Goal: Task Accomplishment & Management: Manage account settings

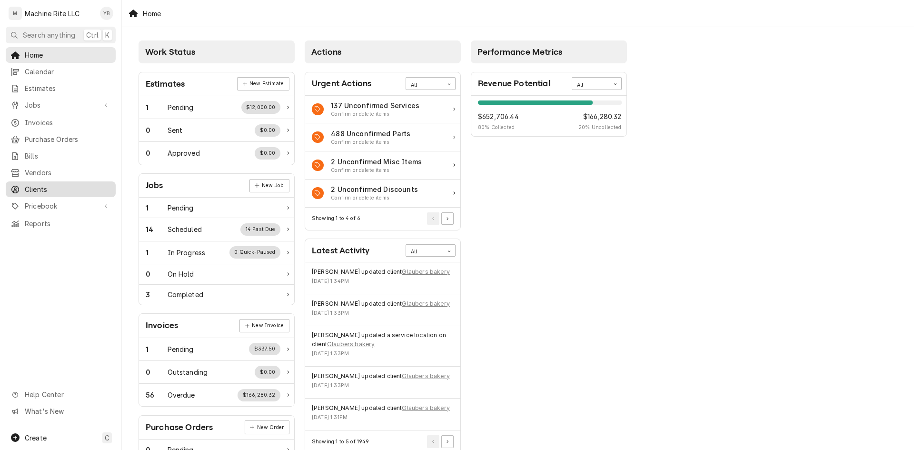
click at [39, 185] on span "Clients" at bounding box center [68, 189] width 86 height 10
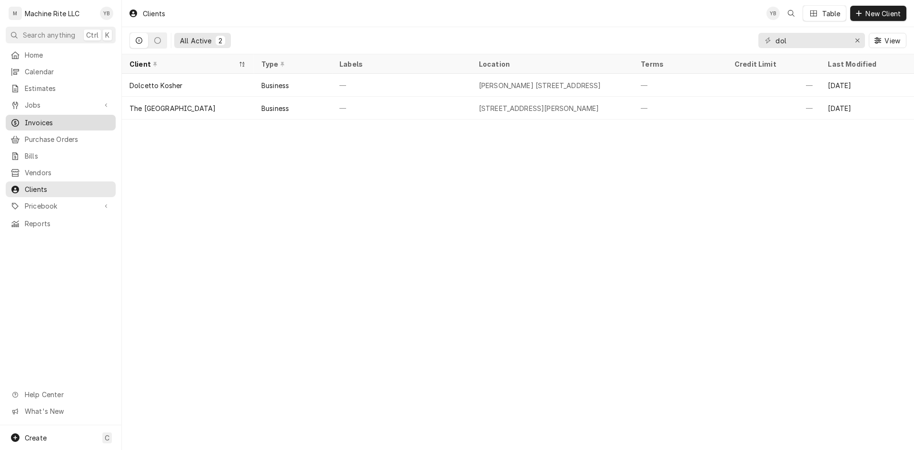
click at [43, 115] on link "Invoices" at bounding box center [61, 123] width 110 height 16
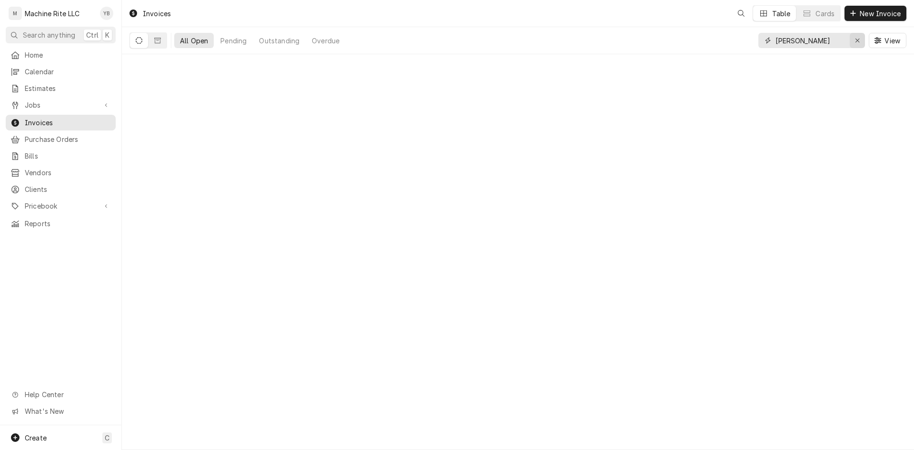
click at [857, 40] on icon "Erase input" at bounding box center [857, 40] width 5 height 7
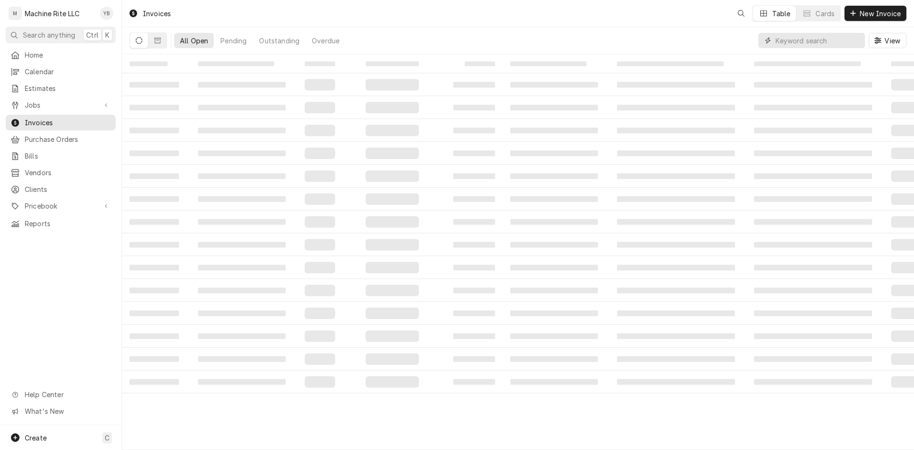
click at [839, 40] on input "[PERSON_NAME]" at bounding box center [821, 40] width 90 height 15
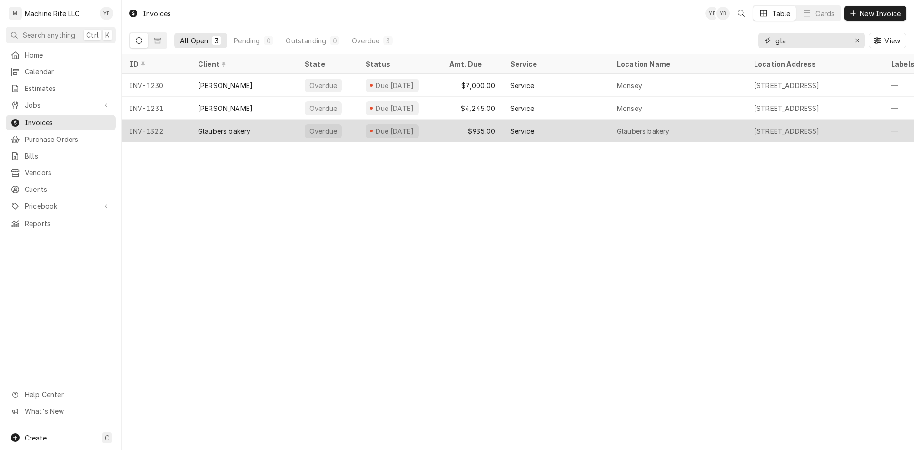
type input "gla"
click at [248, 129] on div "Glaubers bakery" at bounding box center [224, 131] width 52 height 10
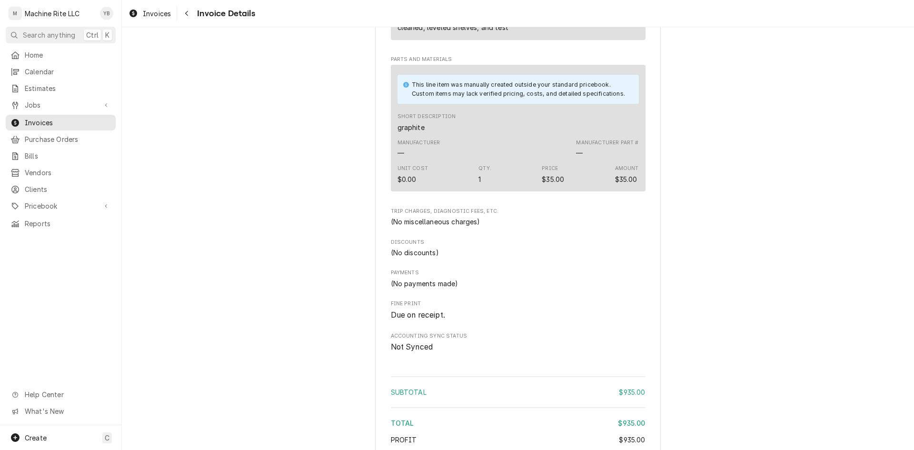
scroll to position [1047, 0]
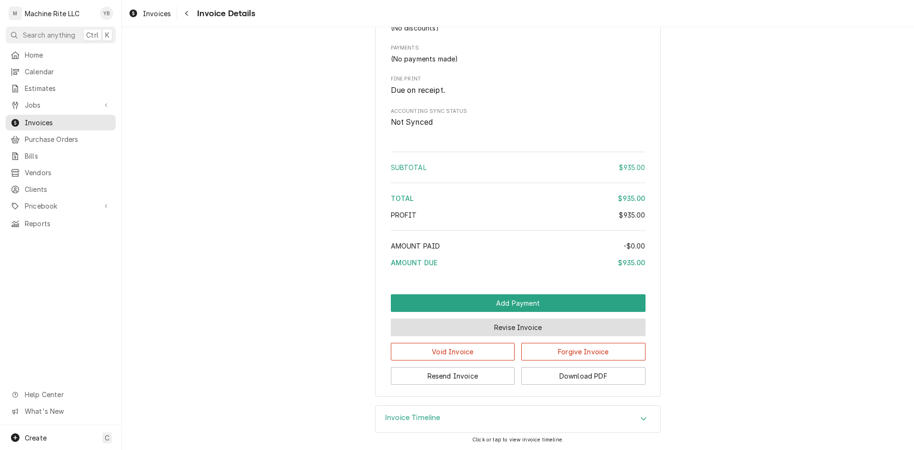
click at [450, 336] on button "Revise Invoice" at bounding box center [518, 328] width 255 height 18
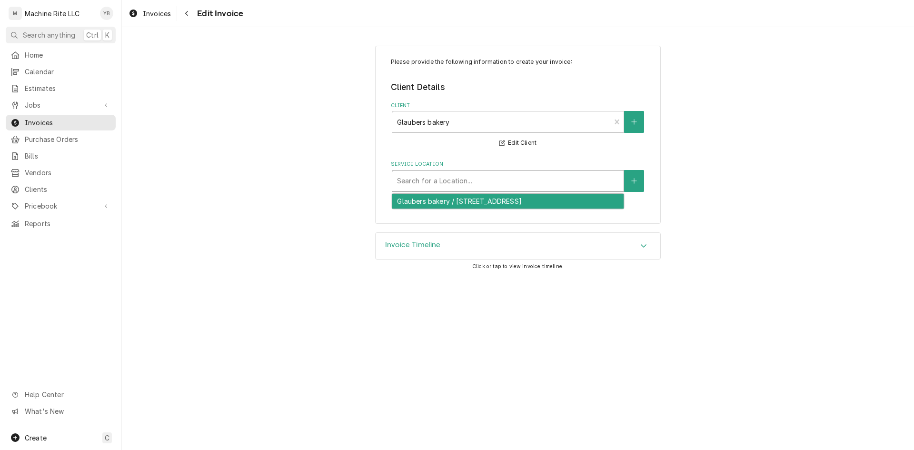
click at [580, 182] on div "Service Location" at bounding box center [508, 180] width 222 height 17
click at [520, 203] on div "Glaubers bakery / 126 Maple Ave, Spring Valley, NY 10977" at bounding box center [507, 201] width 231 height 15
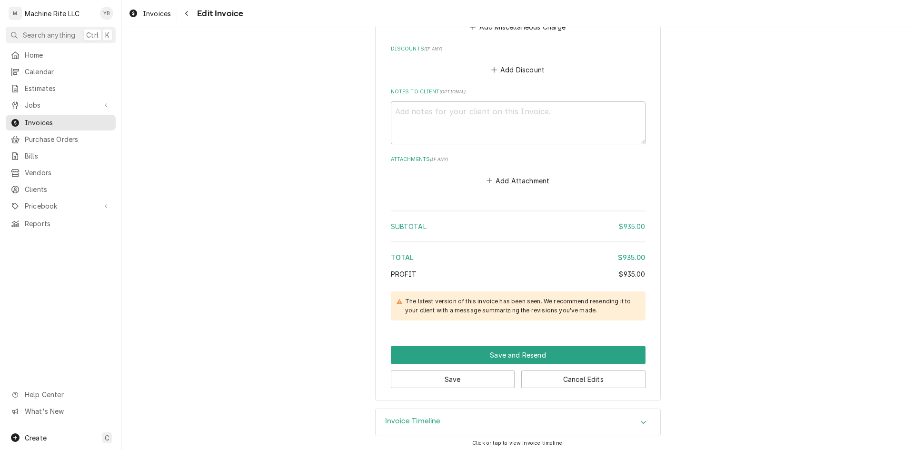
scroll to position [1302, 0]
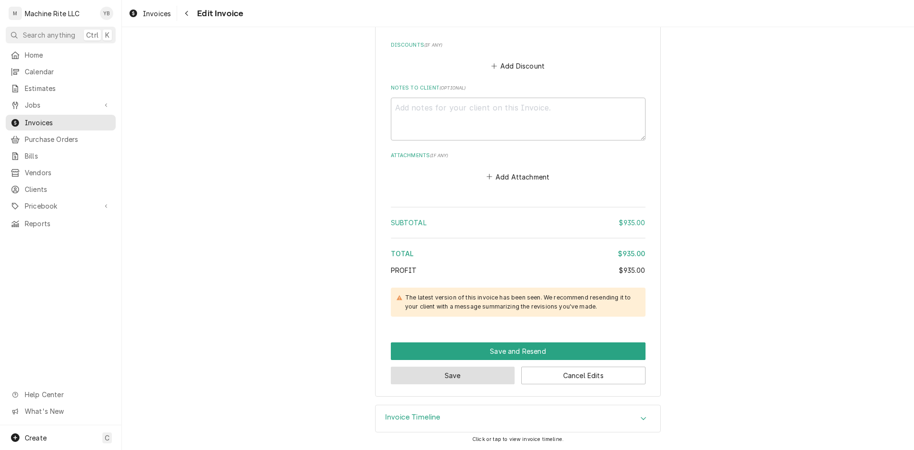
click at [468, 375] on button "Save" at bounding box center [453, 376] width 124 height 18
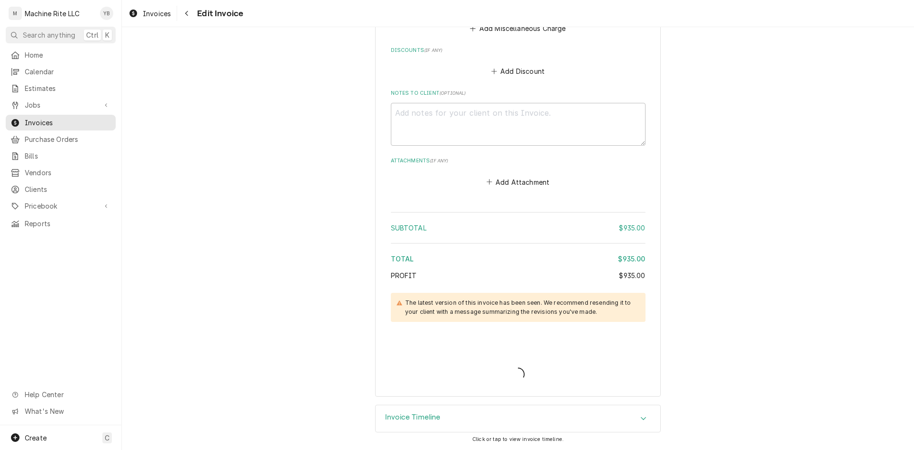
type textarea "x"
